Goal: Task Accomplishment & Management: Complete application form

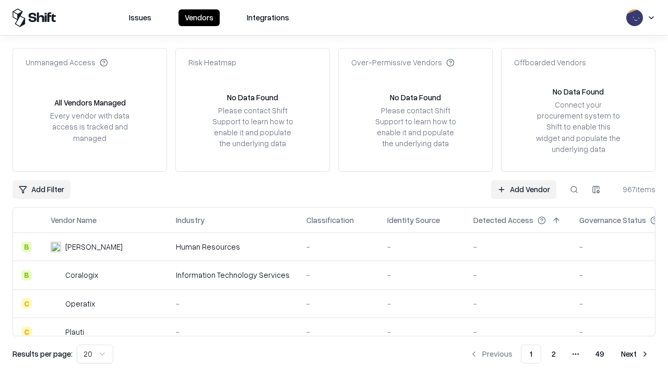
click at [524, 189] on link "Add Vendor" at bounding box center [523, 189] width 65 height 19
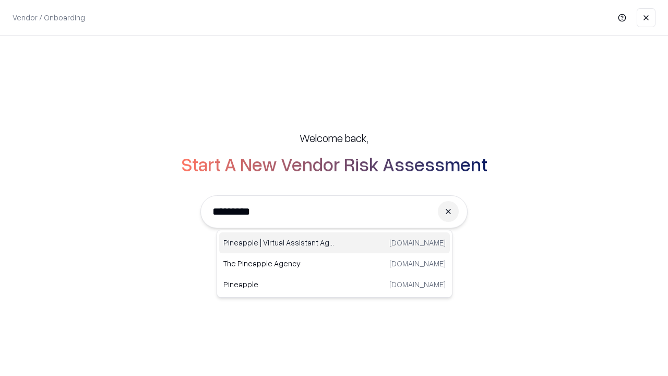
click at [335, 243] on div "Pineapple | Virtual Assistant Agency [DOMAIN_NAME]" at bounding box center [334, 242] width 231 height 21
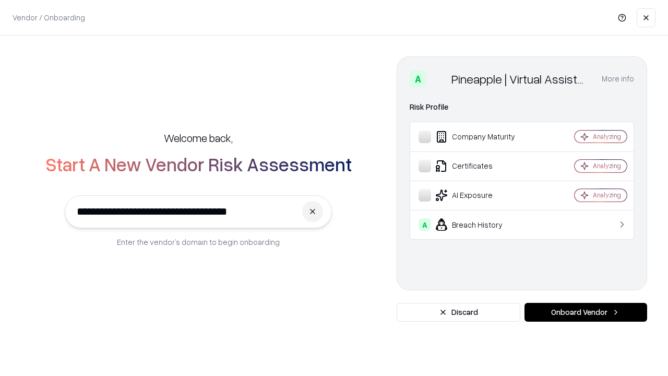
type input "**********"
click at [586, 312] on button "Onboard Vendor" at bounding box center [586, 312] width 123 height 19
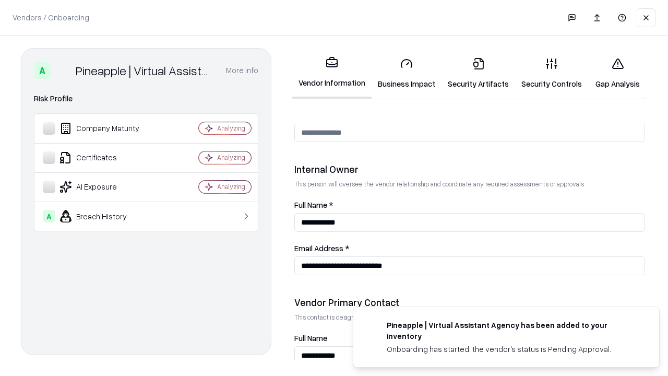
scroll to position [541, 0]
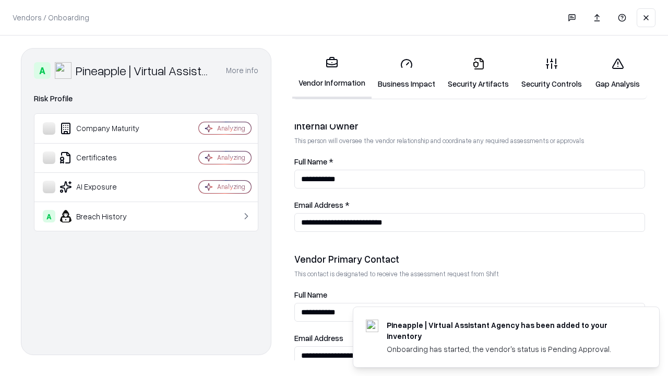
click at [407, 73] on link "Business Impact" at bounding box center [407, 73] width 70 height 49
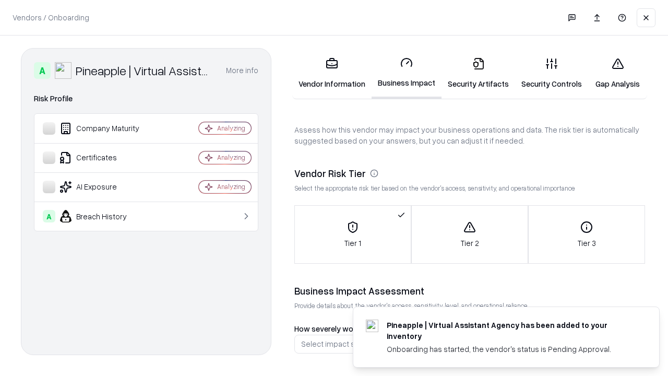
click at [478, 73] on link "Security Artifacts" at bounding box center [479, 73] width 74 height 49
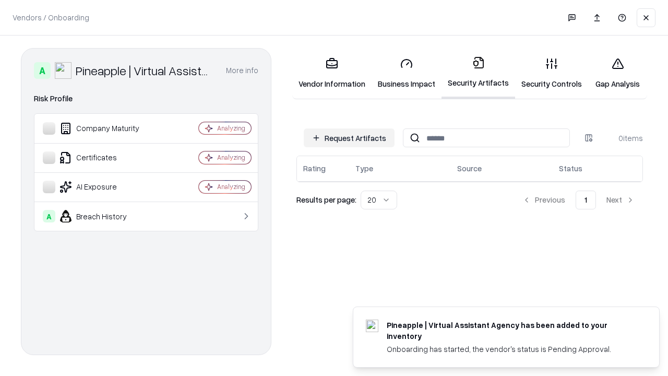
click at [349, 138] on button "Request Artifacts" at bounding box center [349, 137] width 91 height 19
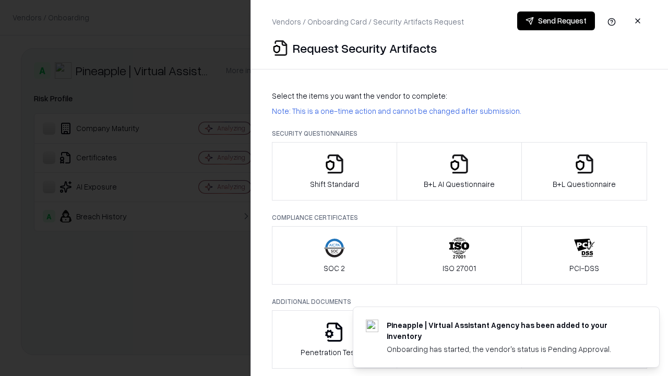
click at [334, 171] on icon "button" at bounding box center [334, 163] width 21 height 21
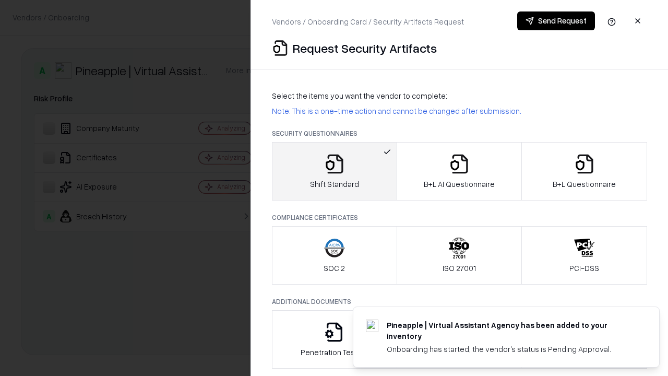
click at [556, 21] on button "Send Request" at bounding box center [556, 20] width 78 height 19
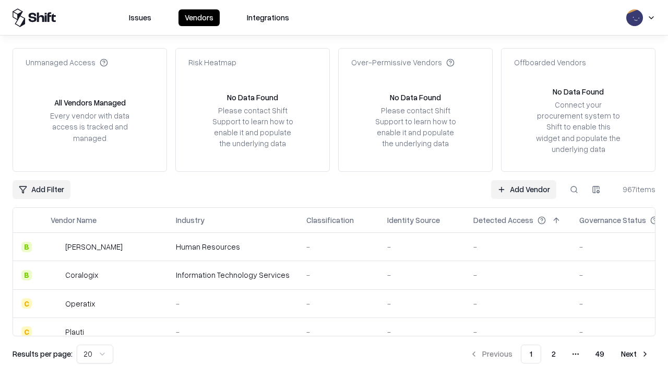
click at [574, 189] on button at bounding box center [574, 189] width 19 height 19
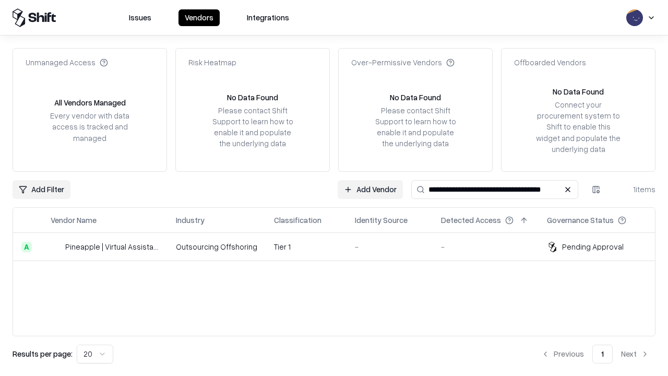
type input "**********"
click at [340, 246] on td "Tier 1" at bounding box center [306, 247] width 81 height 28
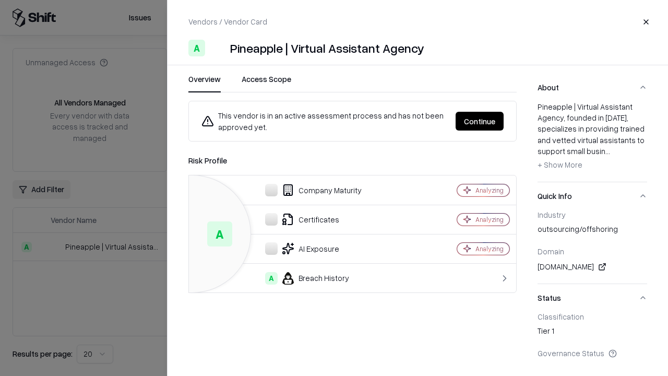
click at [480, 121] on button "Continue" at bounding box center [480, 121] width 48 height 19
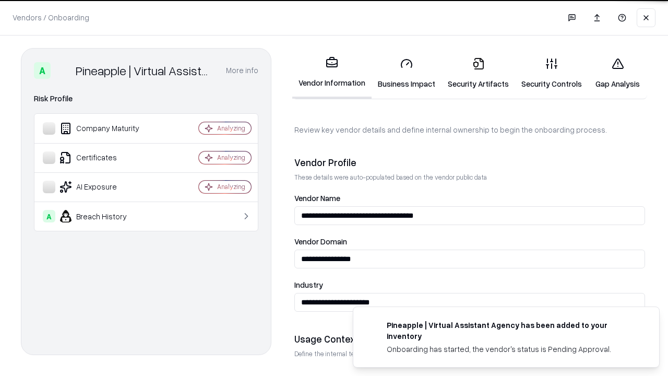
click at [478, 73] on link "Security Artifacts" at bounding box center [479, 73] width 74 height 49
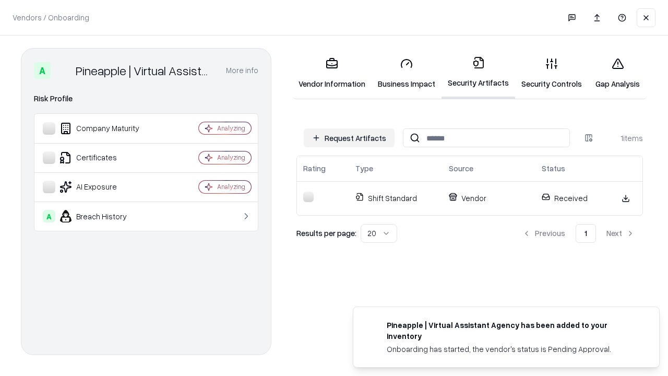
click at [552, 73] on link "Security Controls" at bounding box center [551, 73] width 73 height 49
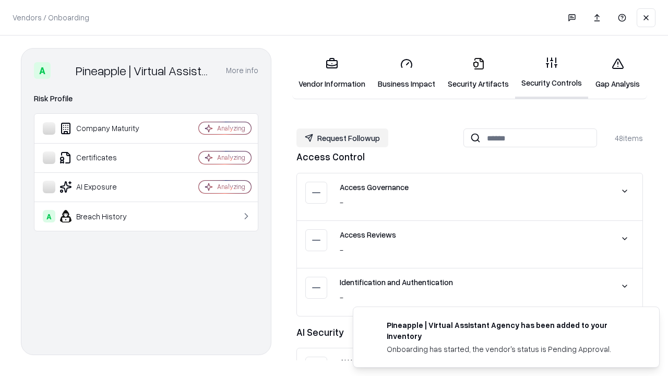
click at [342, 138] on button "Request Followup" at bounding box center [342, 137] width 92 height 19
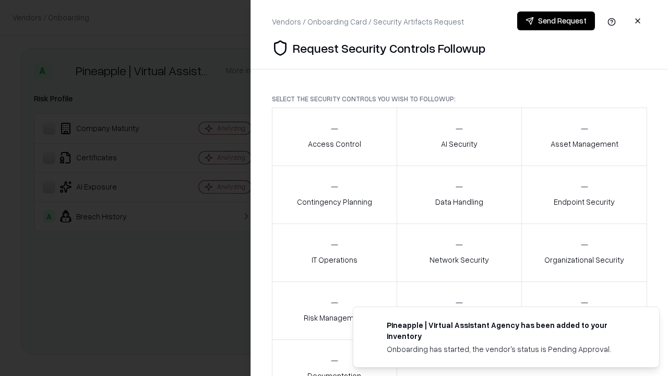
click at [334, 137] on div "Access Control" at bounding box center [334, 137] width 53 height 26
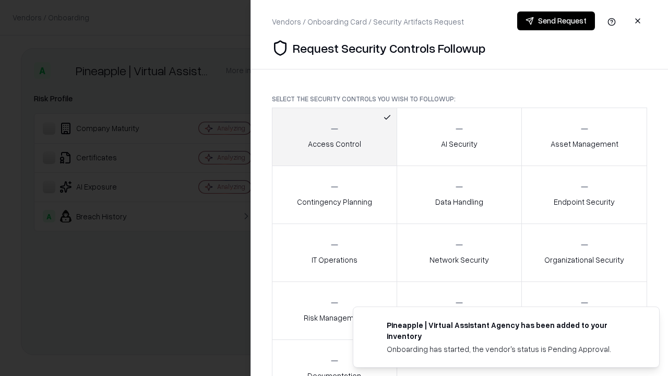
click at [556, 21] on button "Send Request" at bounding box center [556, 20] width 78 height 19
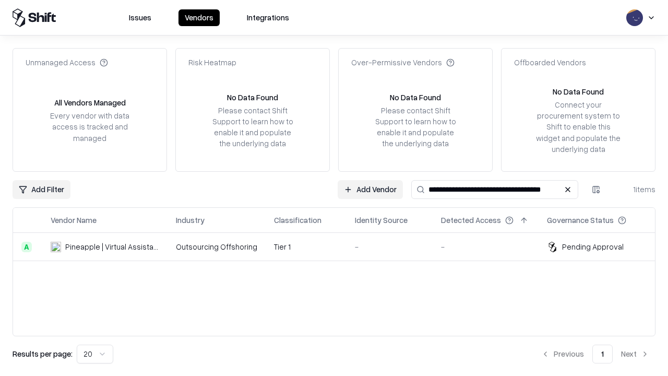
type input "**********"
click at [340, 246] on td "Tier 1" at bounding box center [306, 247] width 81 height 28
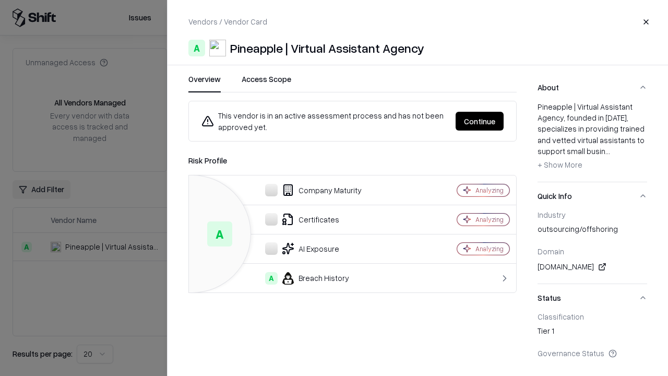
click at [480, 121] on button "Continue" at bounding box center [480, 121] width 48 height 19
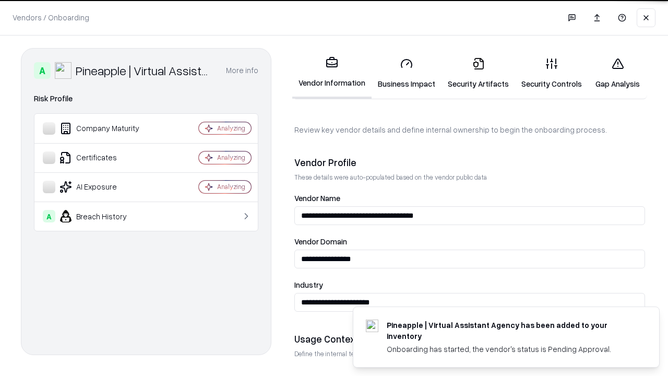
click at [617, 73] on link "Gap Analysis" at bounding box center [617, 73] width 59 height 49
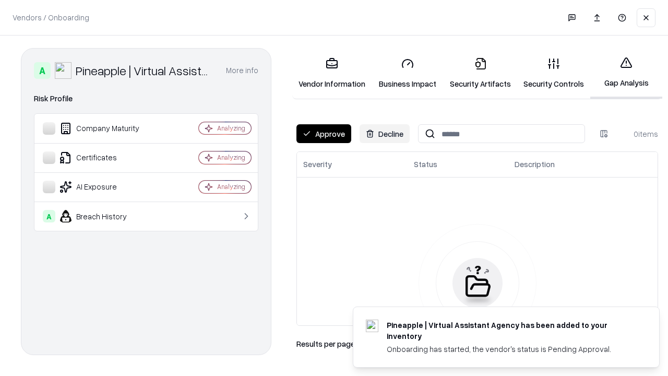
click at [324, 134] on button "Approve" at bounding box center [323, 133] width 55 height 19
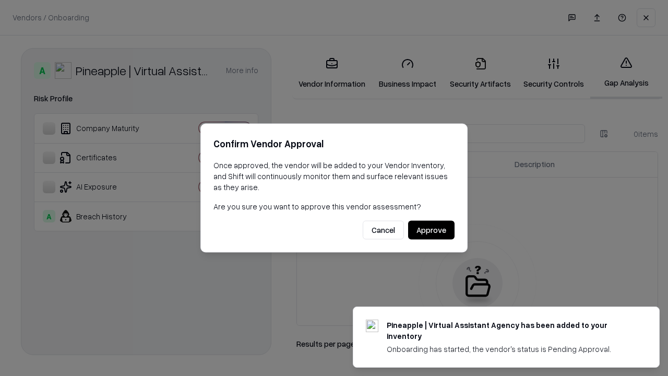
click at [431, 230] on button "Approve" at bounding box center [431, 230] width 46 height 19
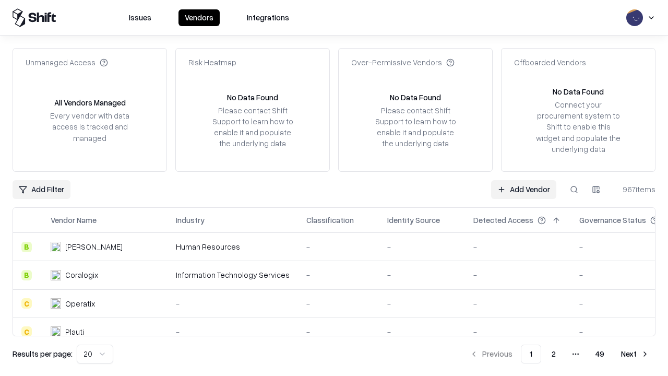
type input "**********"
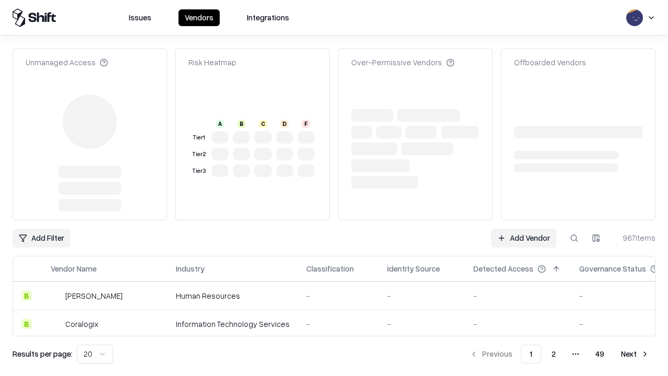
click at [524, 229] on link "Add Vendor" at bounding box center [523, 238] width 65 height 19
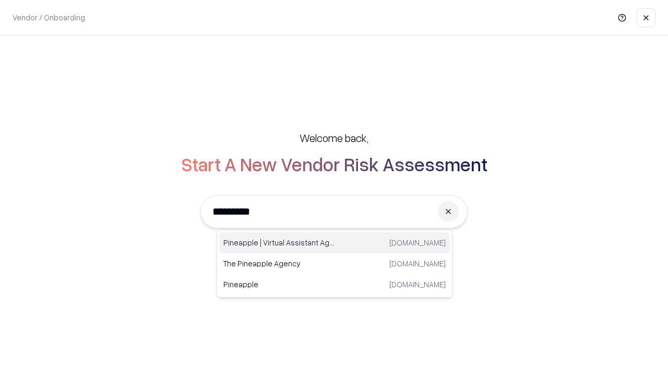
click at [335, 243] on div "Pineapple | Virtual Assistant Agency [DOMAIN_NAME]" at bounding box center [334, 242] width 231 height 21
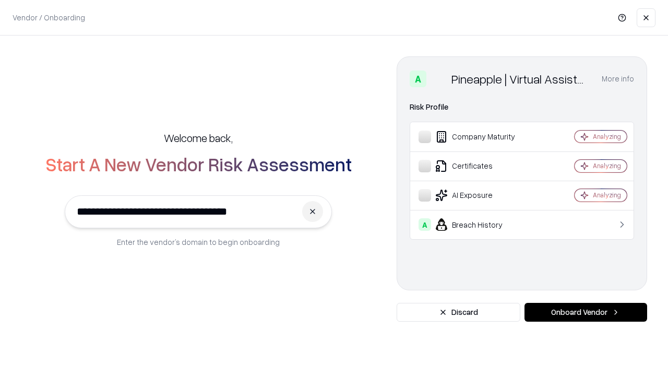
type input "**********"
click at [586, 312] on button "Onboard Vendor" at bounding box center [586, 312] width 123 height 19
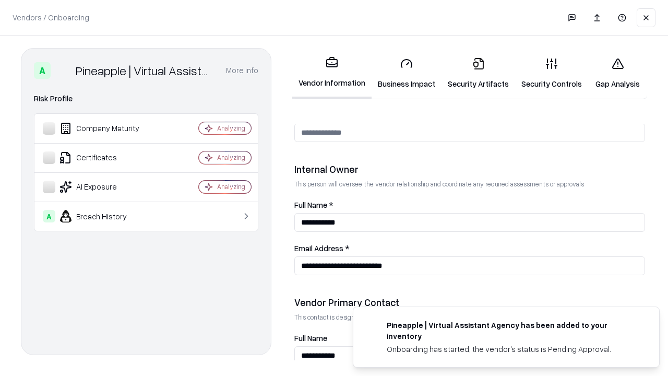
scroll to position [541, 0]
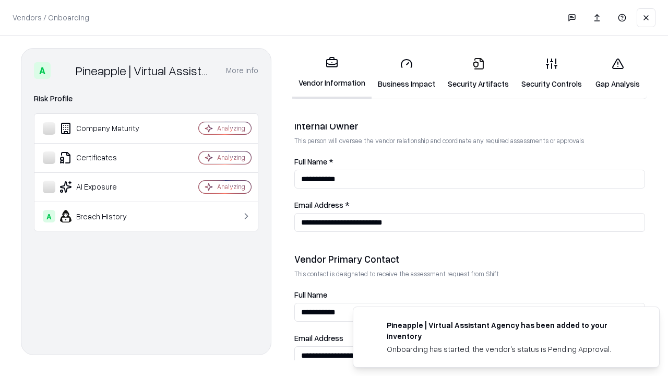
click at [617, 73] on link "Gap Analysis" at bounding box center [617, 73] width 59 height 49
